Goal: Task Accomplishment & Management: Manage account settings

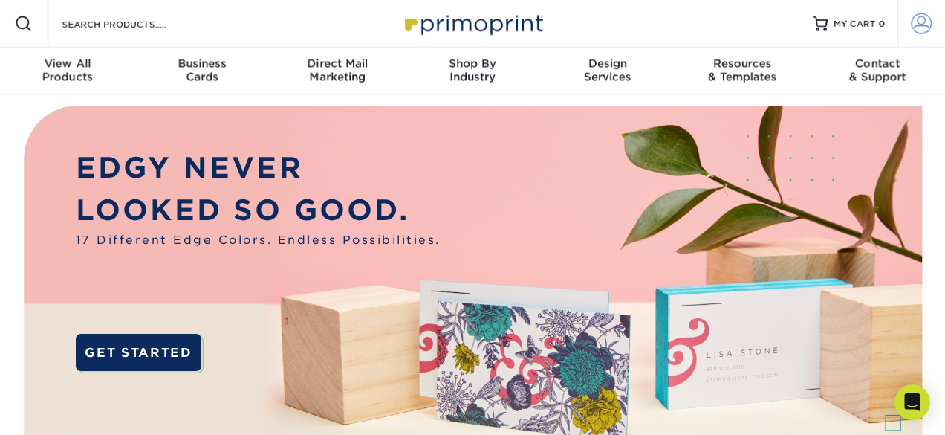
click at [921, 30] on span at bounding box center [922, 23] width 21 height 21
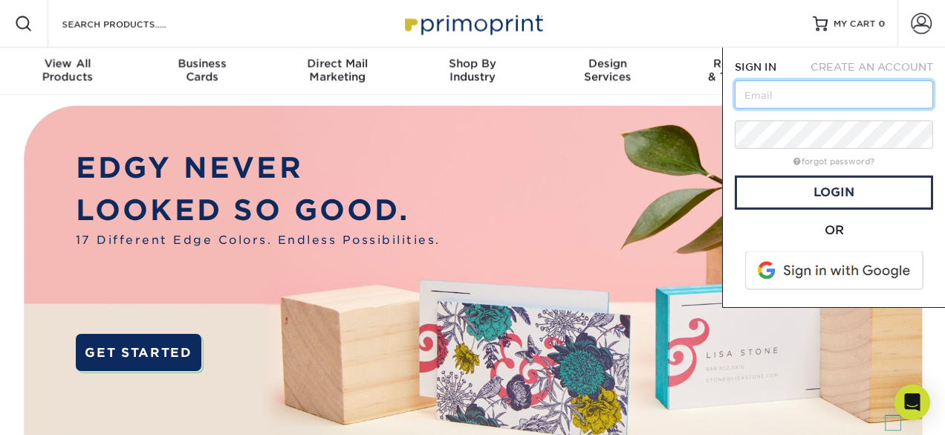
click at [829, 99] on input "text" at bounding box center [834, 94] width 198 height 28
type input "office@wellvineyard.org"
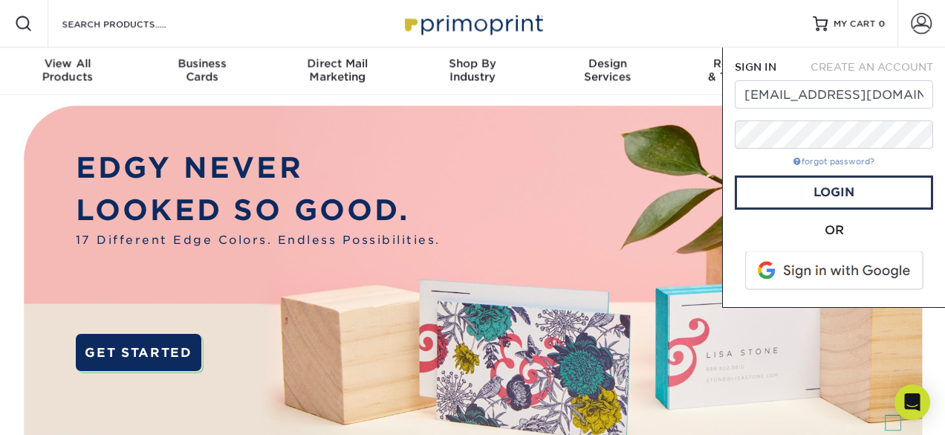
click at [816, 159] on link "forgot password?" at bounding box center [834, 162] width 81 height 10
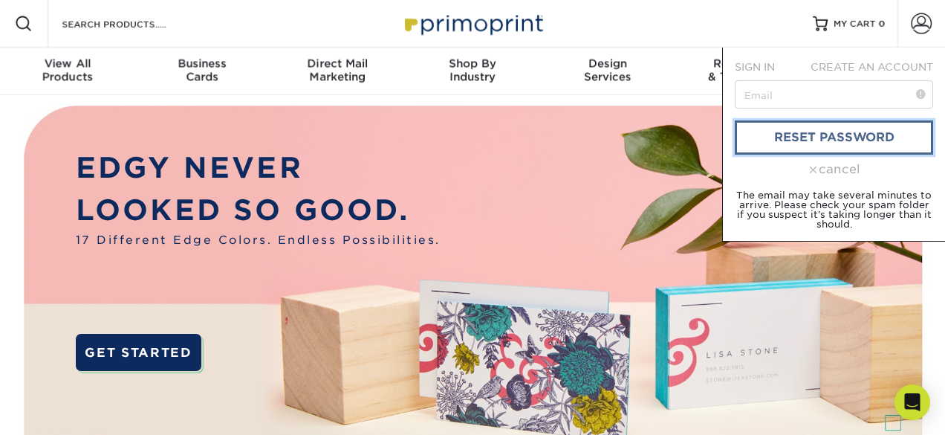
click at [807, 141] on link "reset password" at bounding box center [834, 137] width 198 height 34
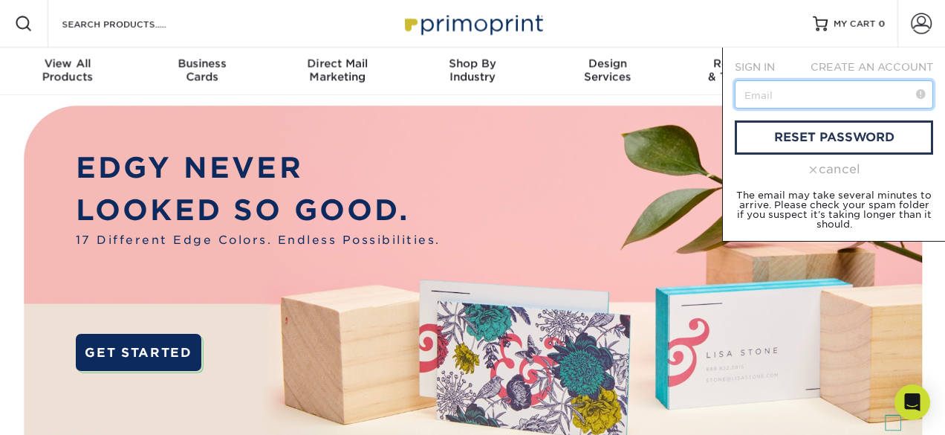
click at [782, 94] on input "text" at bounding box center [834, 94] width 198 height 28
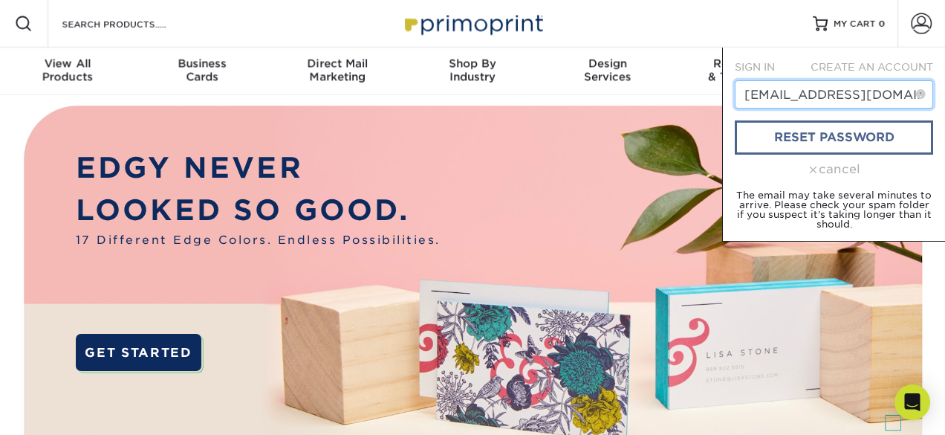
type input "[EMAIL_ADDRESS][DOMAIN_NAME]"
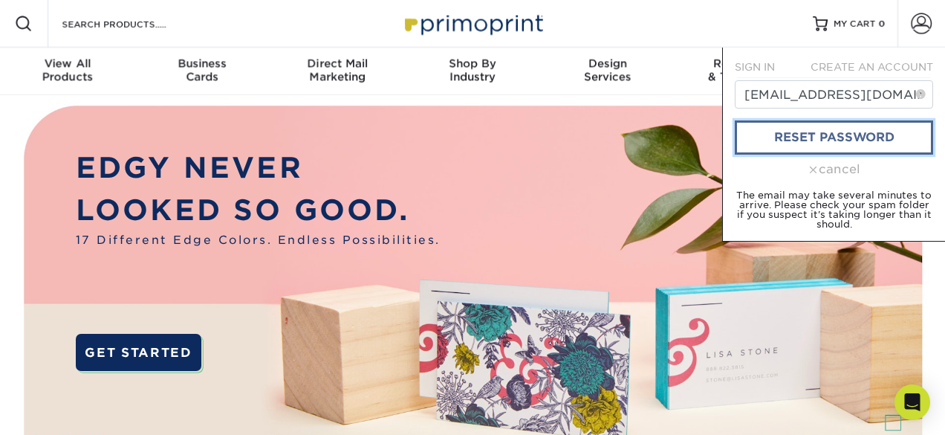
click at [852, 146] on link "reset password" at bounding box center [834, 137] width 198 height 34
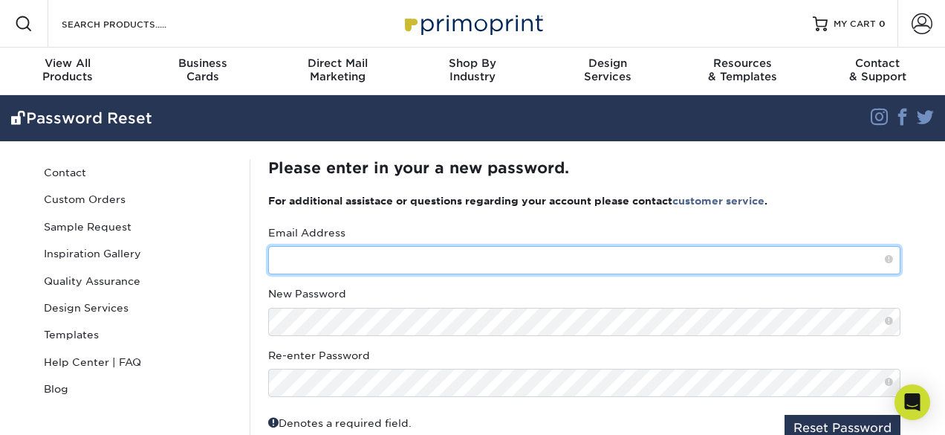
click at [527, 259] on input "text" at bounding box center [584, 260] width 632 height 28
type input "orders@wellvineyard.org"
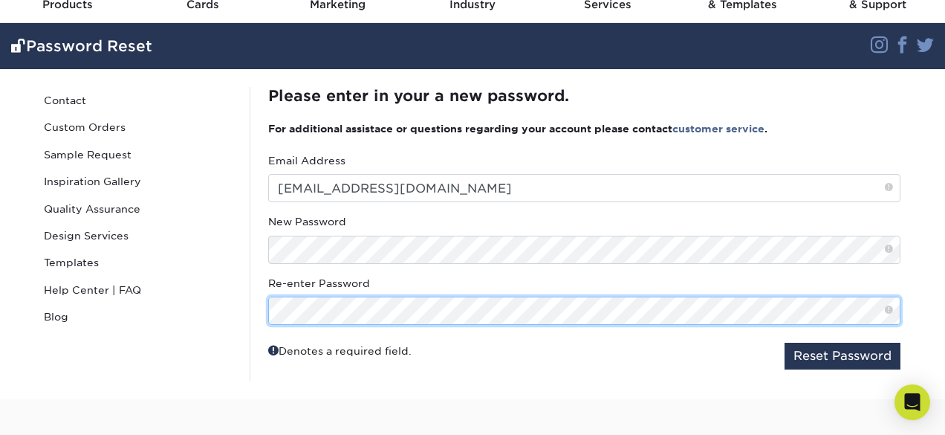
scroll to position [74, 0]
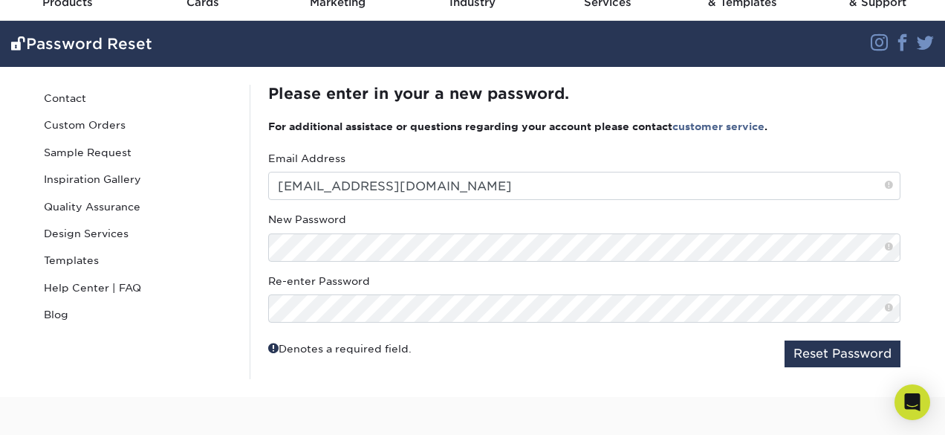
click at [890, 248] on span at bounding box center [889, 247] width 8 height 13
click at [839, 351] on button "Reset Password" at bounding box center [843, 353] width 116 height 27
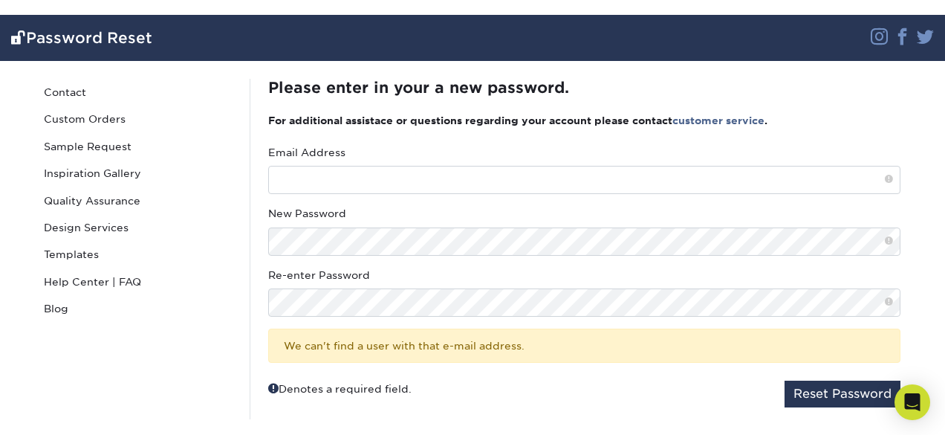
scroll to position [82, 0]
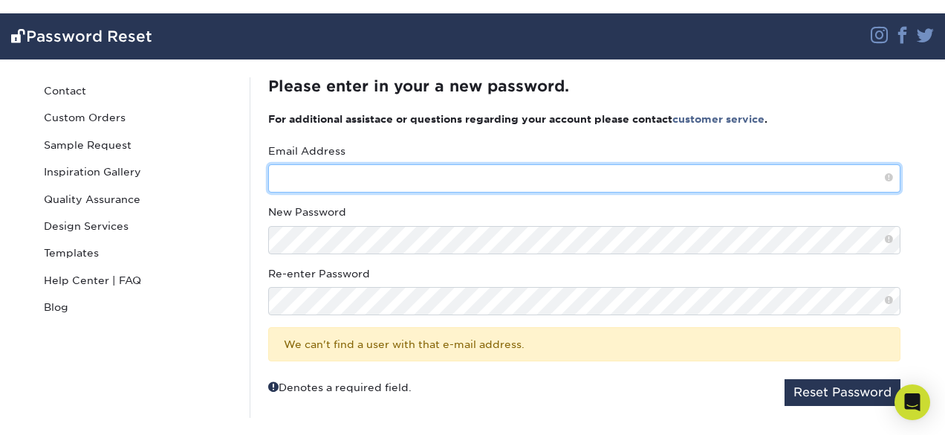
click at [458, 180] on input "text" at bounding box center [584, 178] width 632 height 28
type input "[EMAIL_ADDRESS][DOMAIN_NAME]"
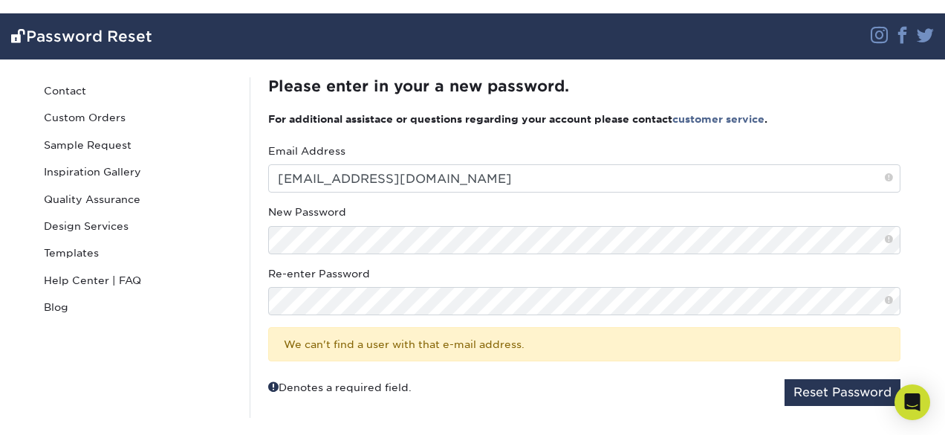
click at [553, 202] on div "Email Address office@wellvineyard.org New Password Re-enter Password" at bounding box center [584, 252] width 632 height 218
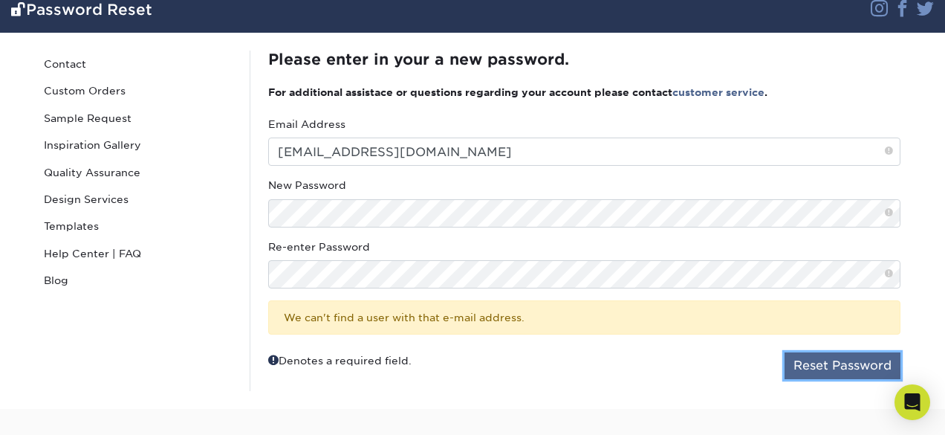
click at [831, 366] on button "Reset Password" at bounding box center [843, 365] width 116 height 27
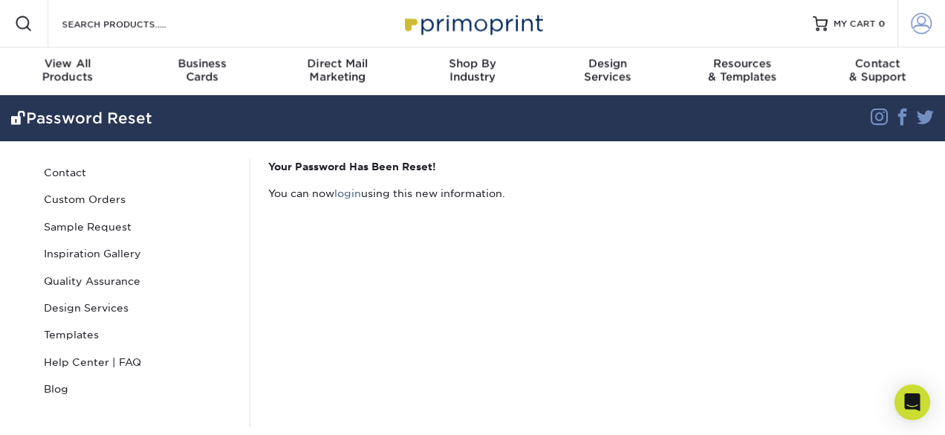
click at [921, 24] on span at bounding box center [922, 23] width 21 height 21
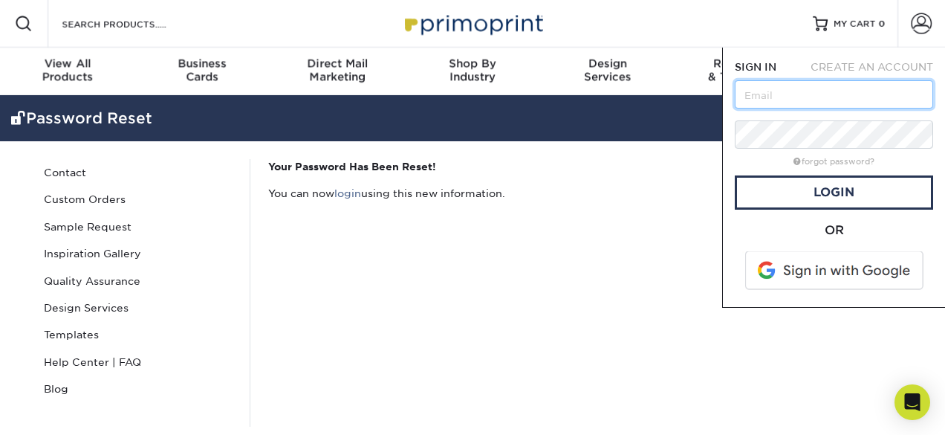
click at [813, 92] on input "text" at bounding box center [834, 94] width 198 height 28
type input "[EMAIL_ADDRESS][DOMAIN_NAME]"
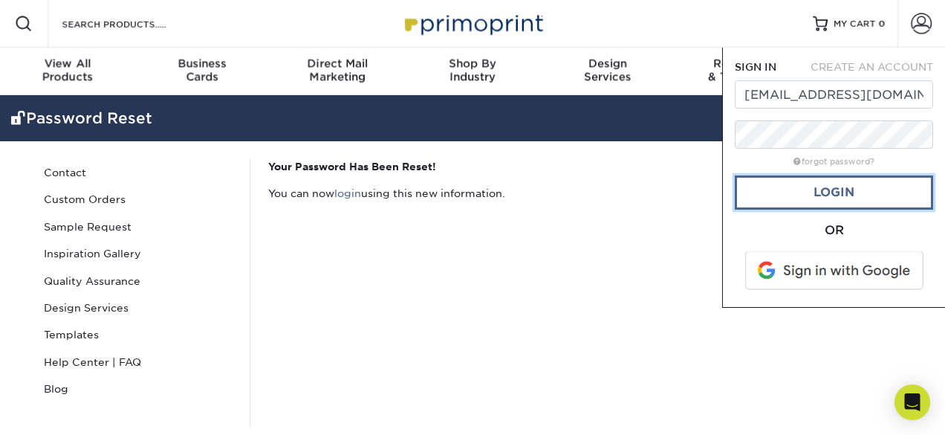
click at [851, 194] on link "Login" at bounding box center [834, 192] width 198 height 34
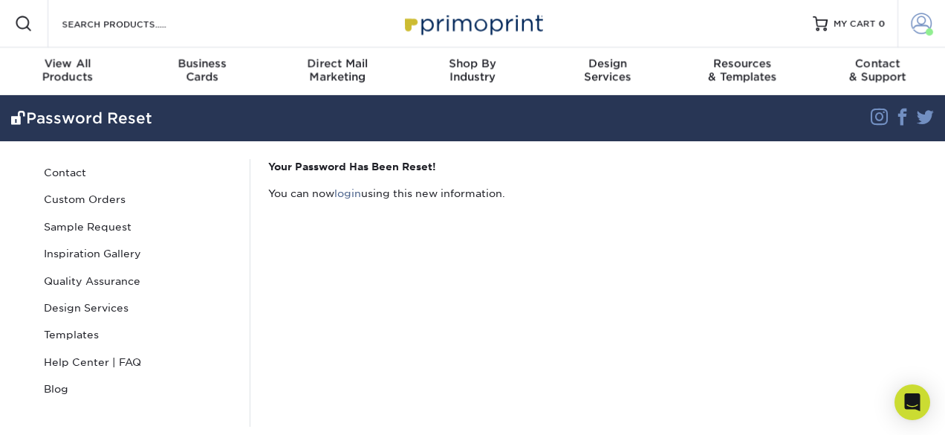
click at [930, 27] on span at bounding box center [922, 23] width 21 height 21
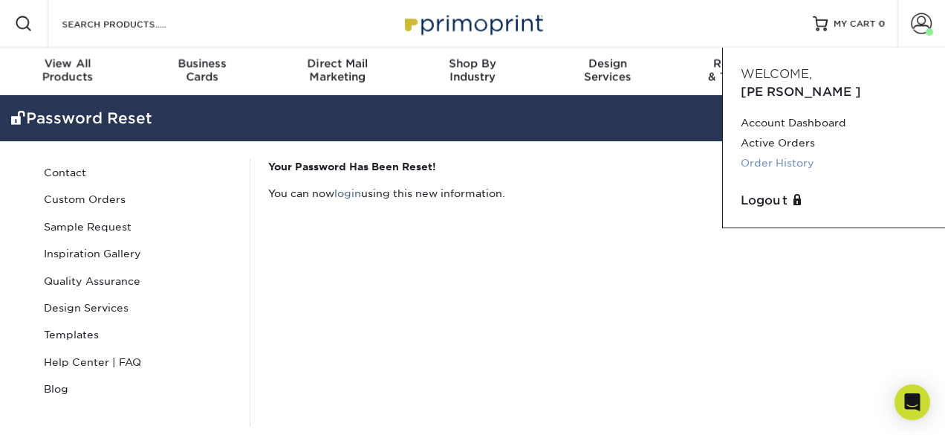
click at [813, 153] on link "Order History" at bounding box center [834, 163] width 186 height 20
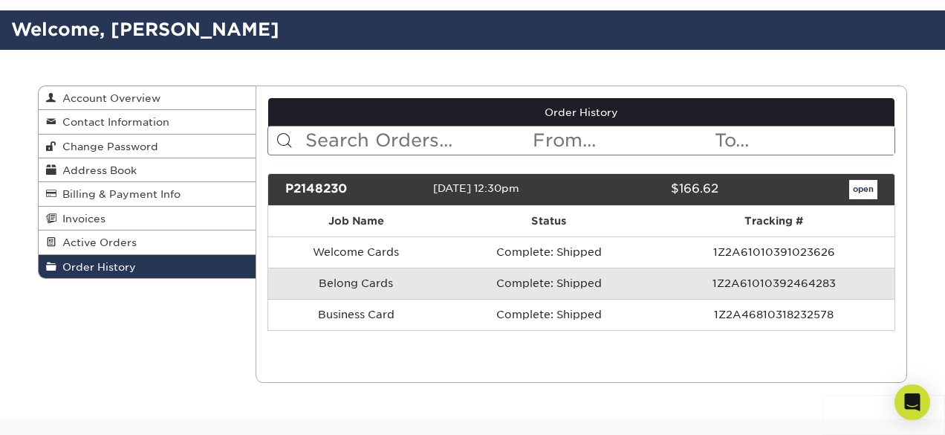
scroll to position [87, 0]
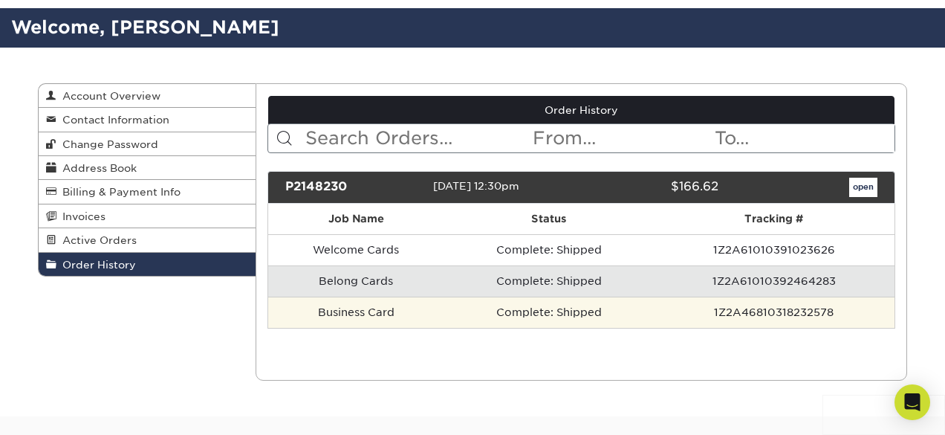
click at [388, 317] on td "Business Card" at bounding box center [356, 311] width 176 height 31
click at [544, 314] on td "Complete: Shipped" at bounding box center [549, 311] width 210 height 31
click at [739, 305] on td "1Z2A46810318232578" at bounding box center [774, 311] width 241 height 31
click at [754, 317] on td "1Z2A46810318232578" at bounding box center [774, 311] width 241 height 31
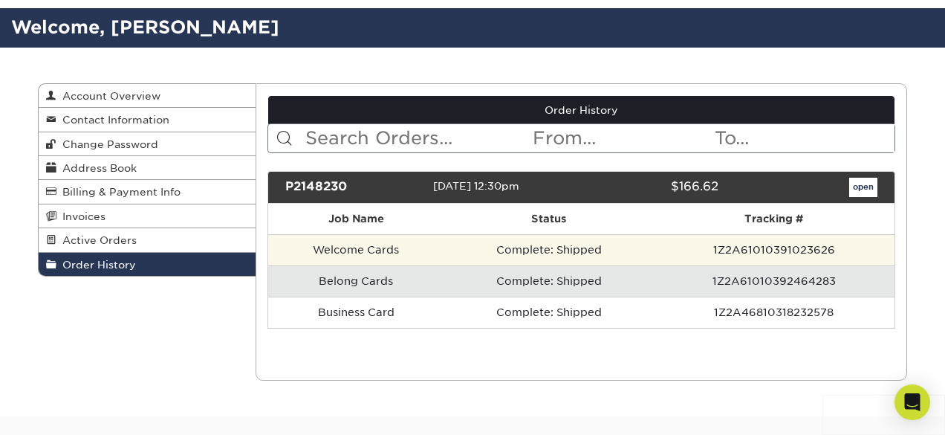
click at [526, 256] on td "Complete: Shipped" at bounding box center [549, 249] width 210 height 31
click at [745, 250] on td "1Z2A61010391023626" at bounding box center [774, 249] width 241 height 31
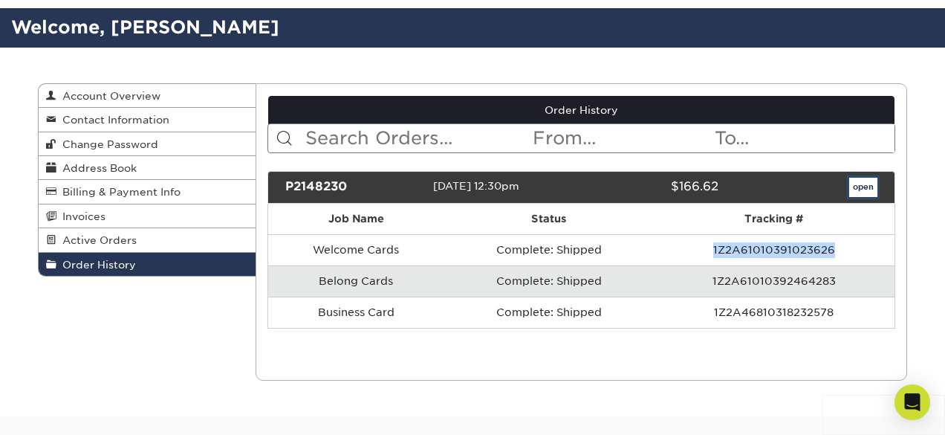
click at [868, 188] on link "open" at bounding box center [863, 187] width 28 height 19
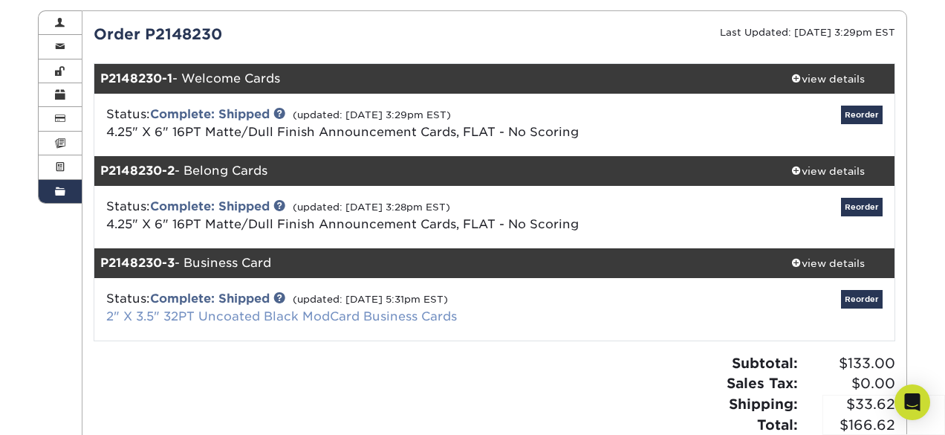
scroll to position [119, 0]
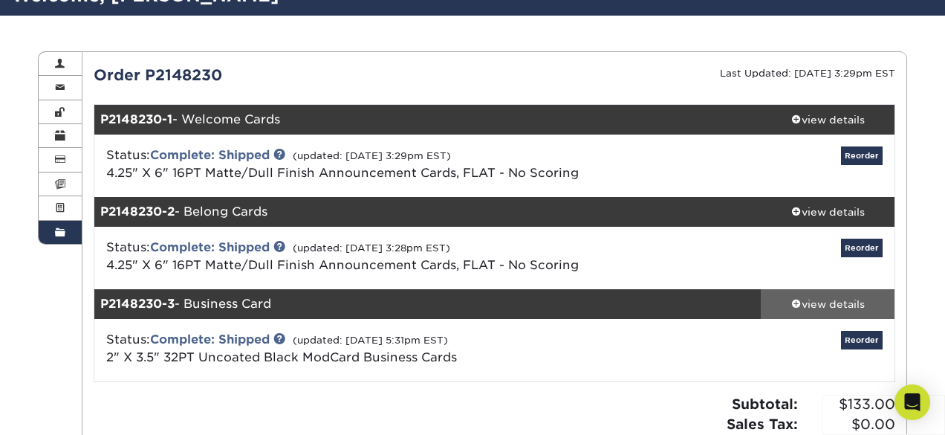
click at [825, 303] on div "view details" at bounding box center [828, 303] width 134 height 15
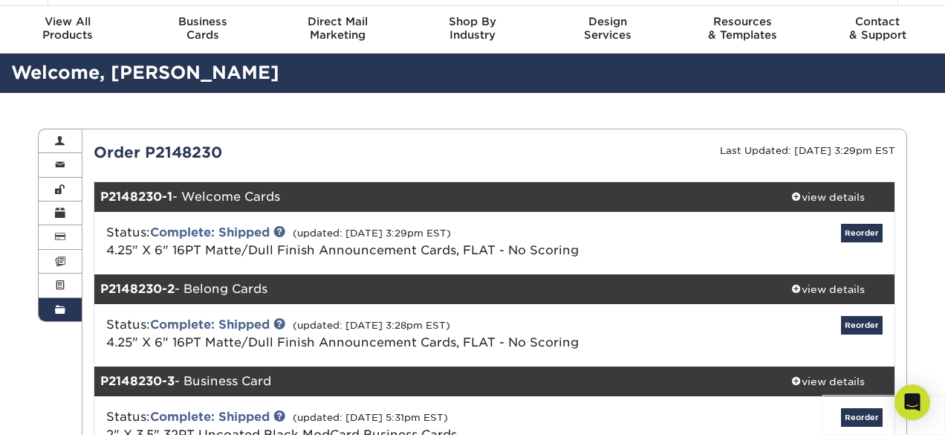
scroll to position [102, 0]
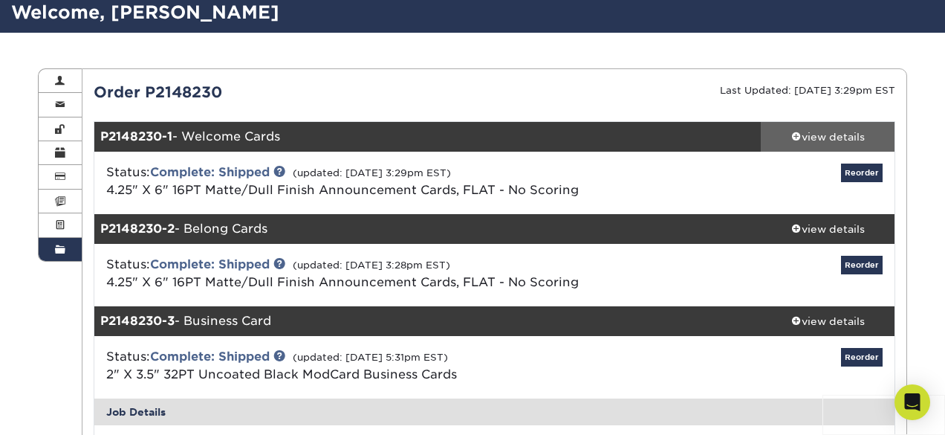
click at [828, 141] on div "view details" at bounding box center [828, 136] width 134 height 15
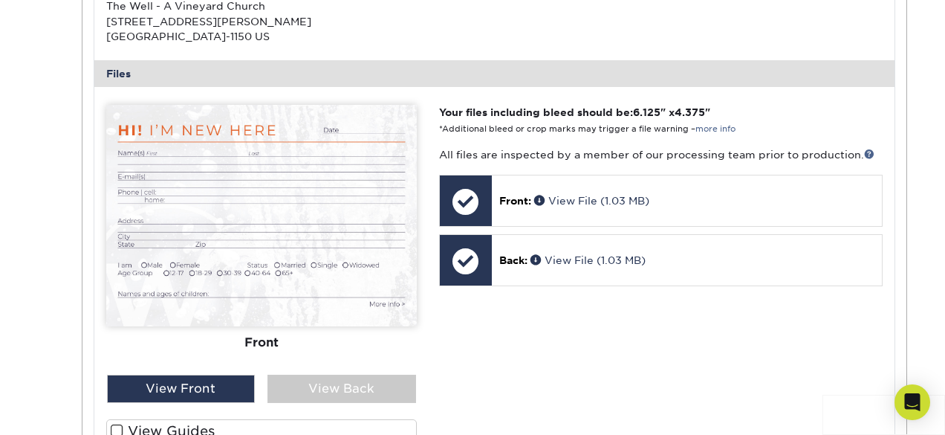
scroll to position [553, 0]
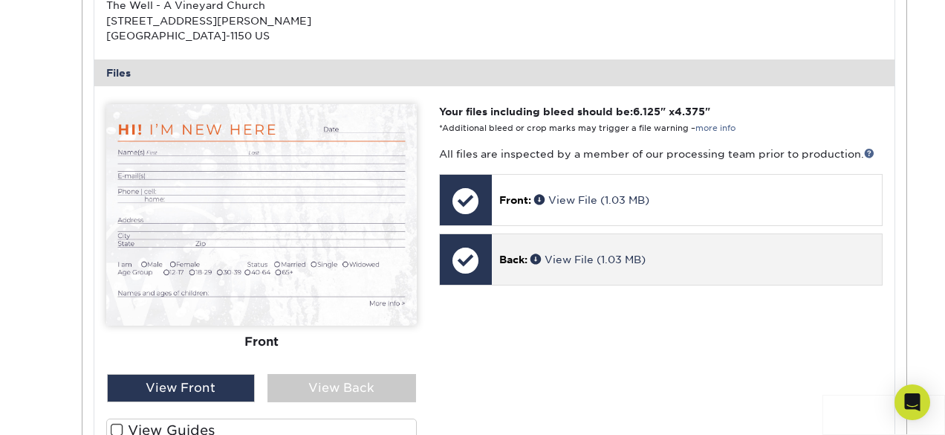
click at [469, 266] on div at bounding box center [466, 260] width 52 height 52
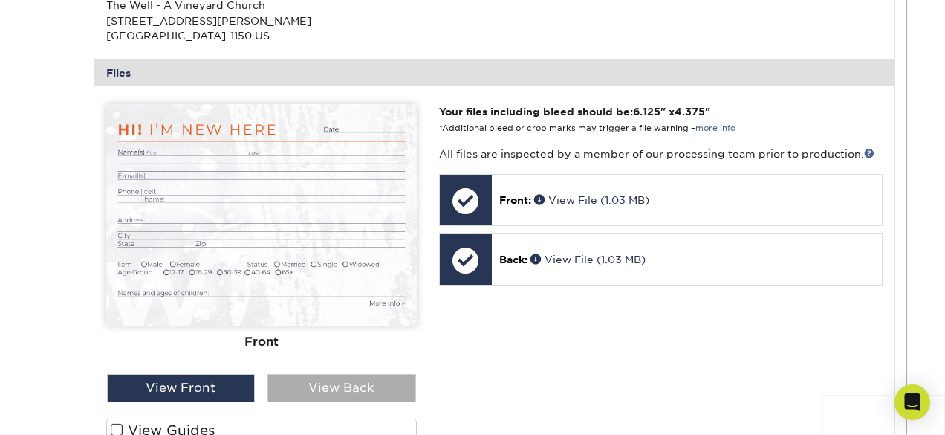
click at [339, 389] on div "View Back" at bounding box center [341, 388] width 149 height 28
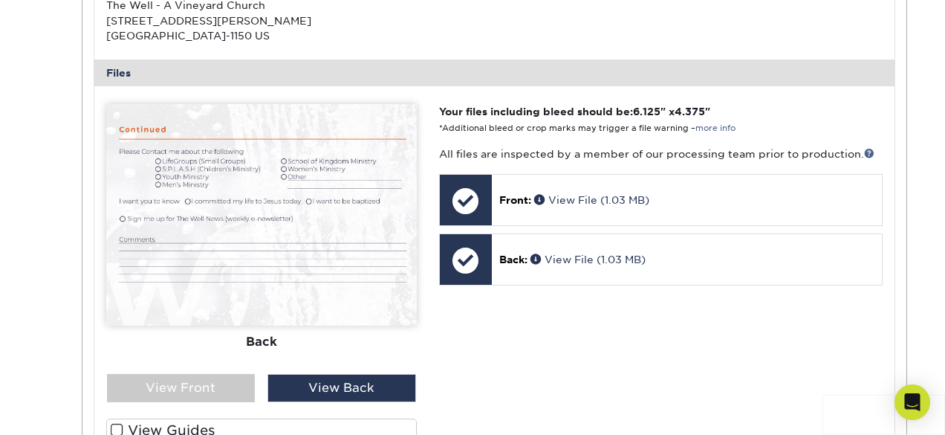
click at [355, 235] on img at bounding box center [261, 214] width 311 height 221
click at [208, 248] on img at bounding box center [261, 214] width 311 height 221
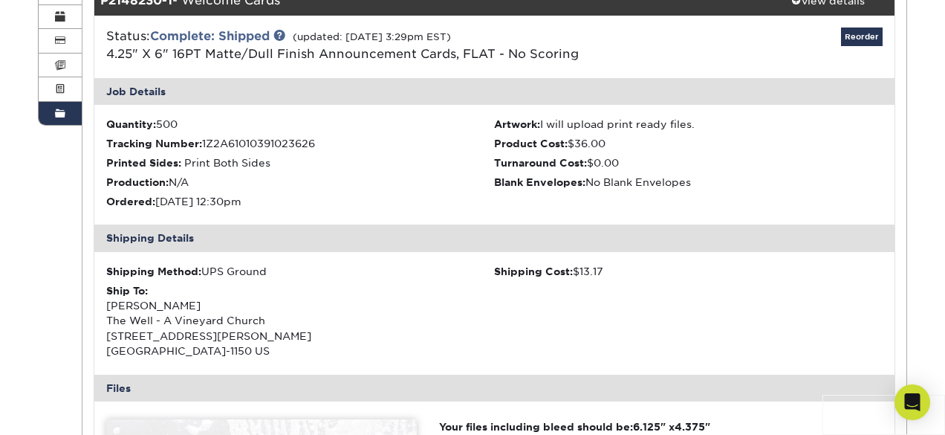
scroll to position [0, 0]
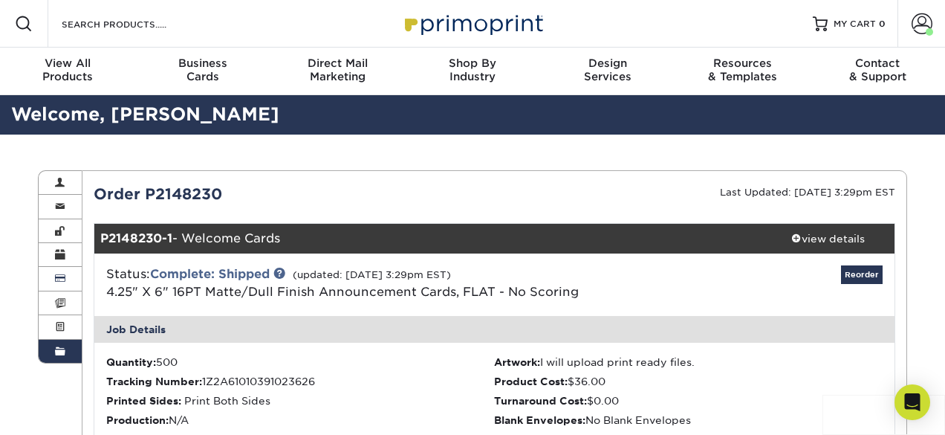
click at [57, 279] on span at bounding box center [60, 279] width 10 height 12
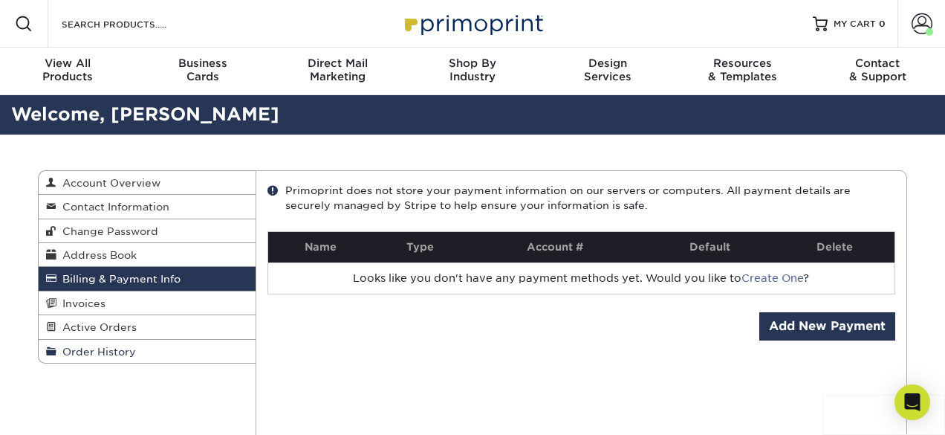
click at [89, 353] on span "Order History" at bounding box center [95, 351] width 79 height 12
